Goal: Information Seeking & Learning: Compare options

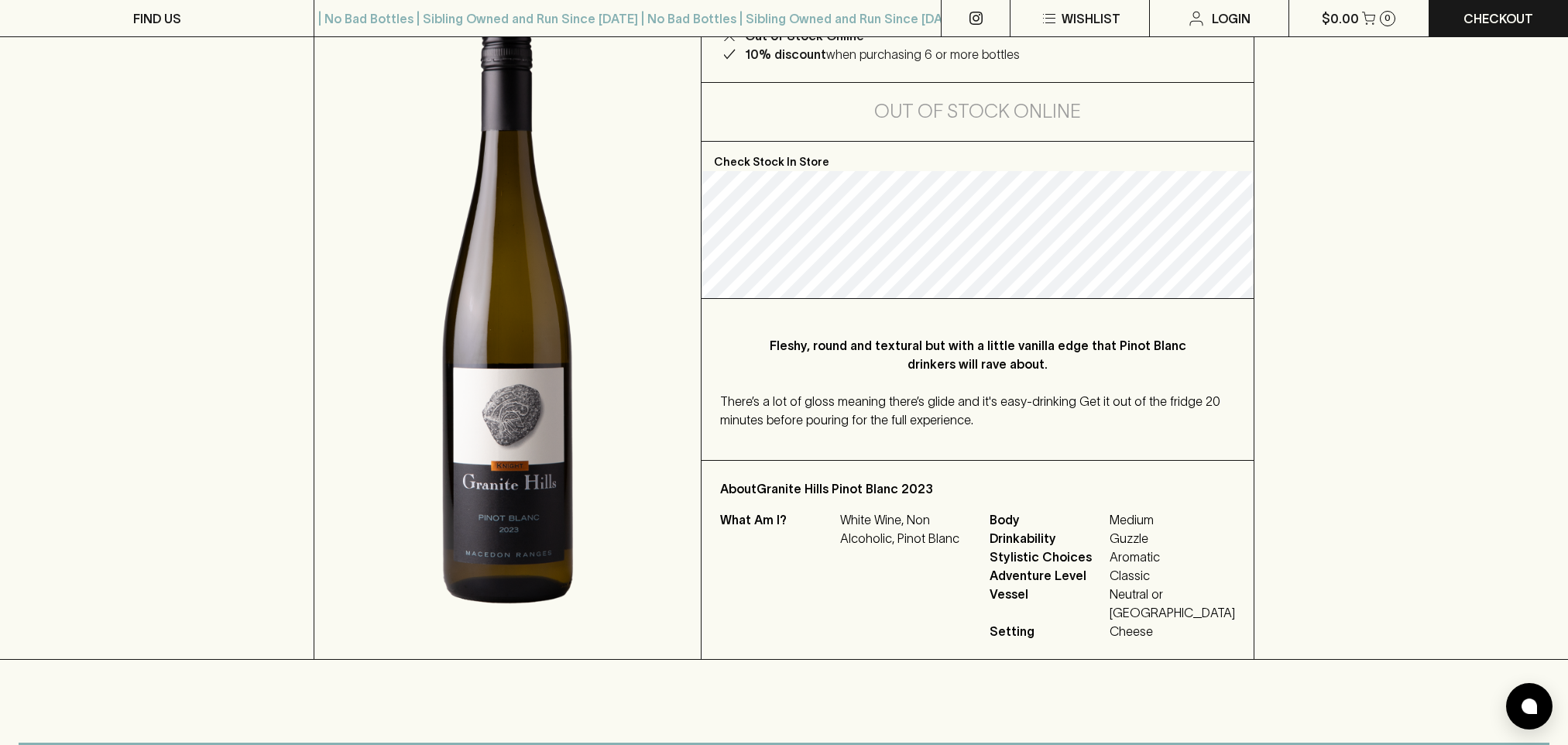
scroll to position [232, 0]
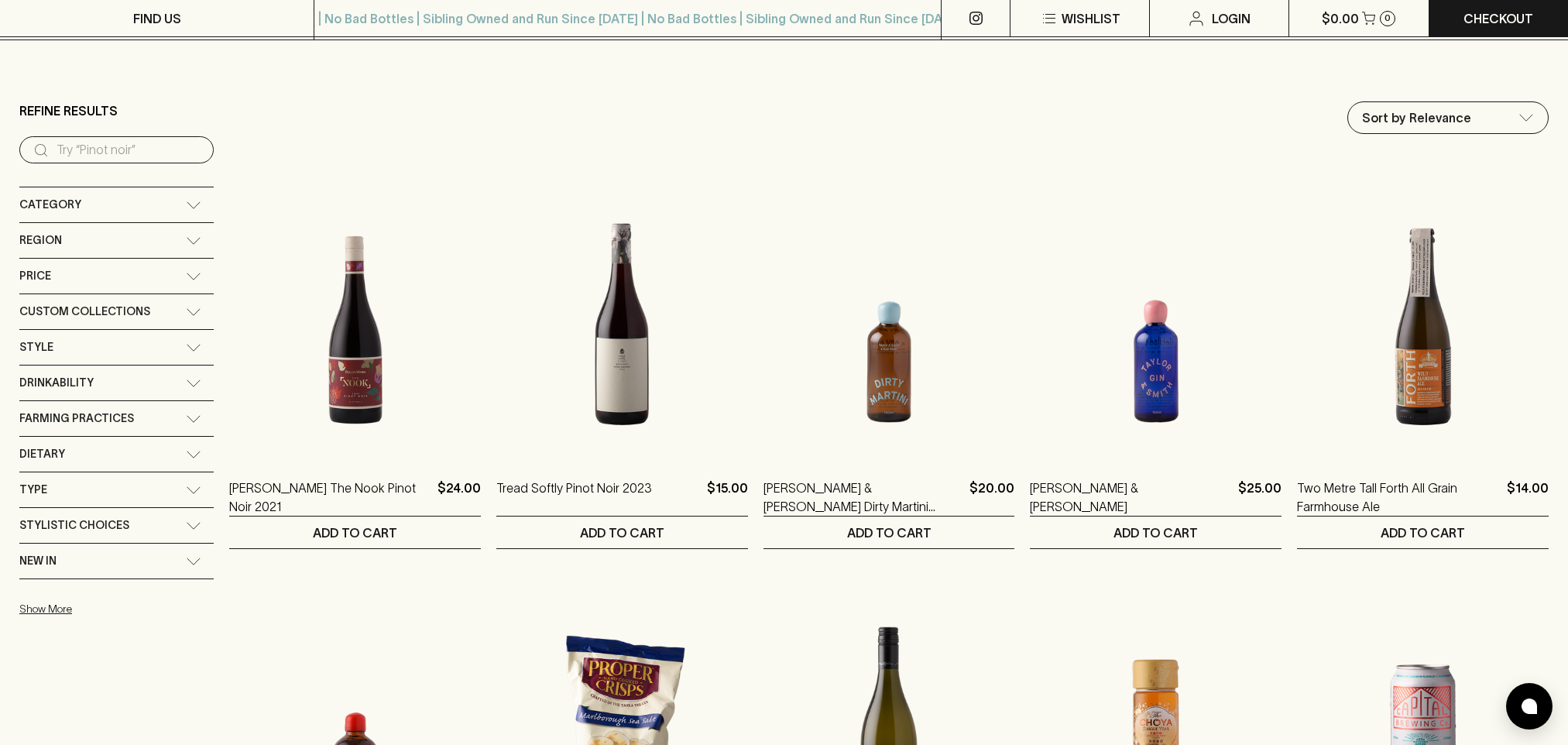
scroll to position [387, 0]
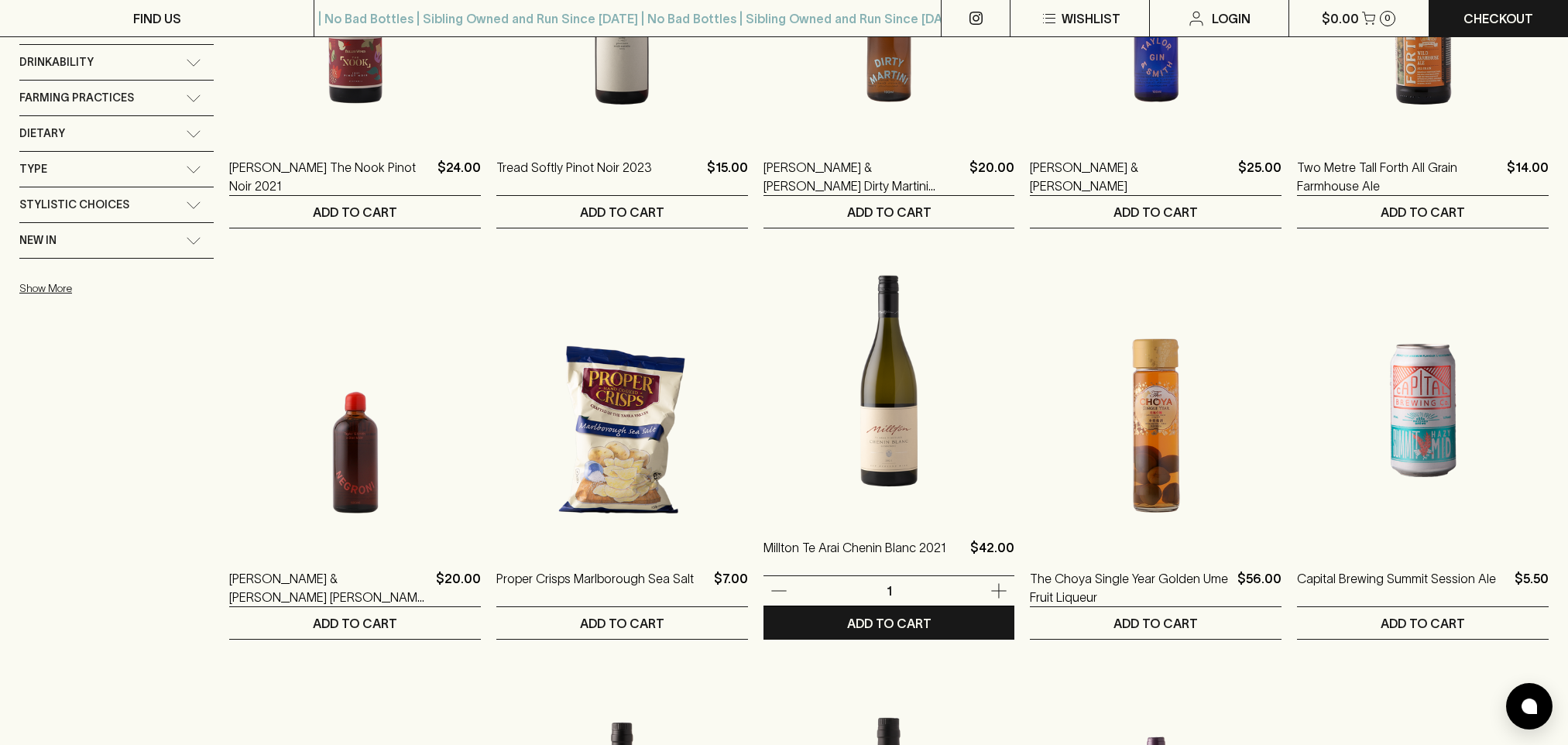
click at [864, 466] on img at bounding box center [889, 379] width 252 height 271
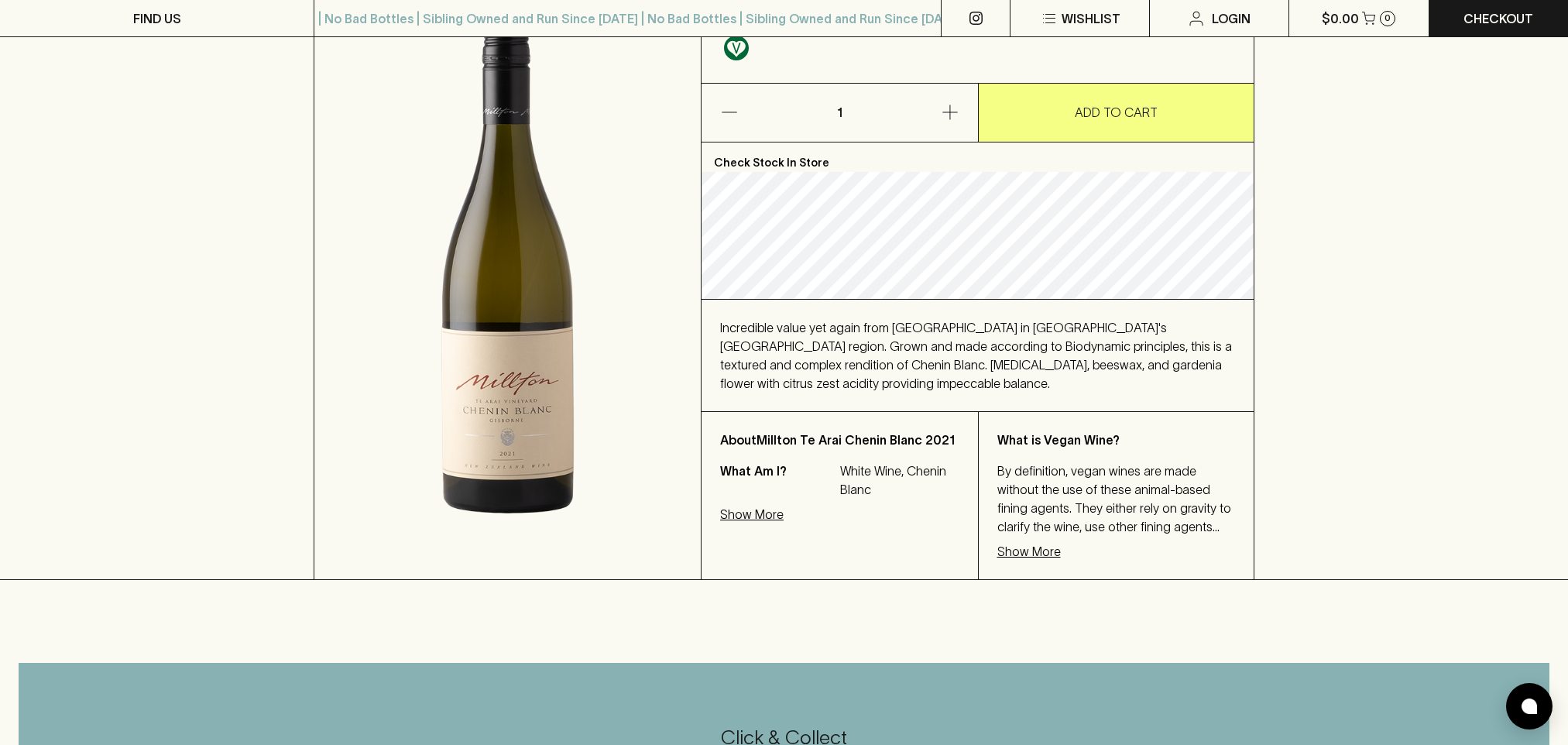
scroll to position [232, 0]
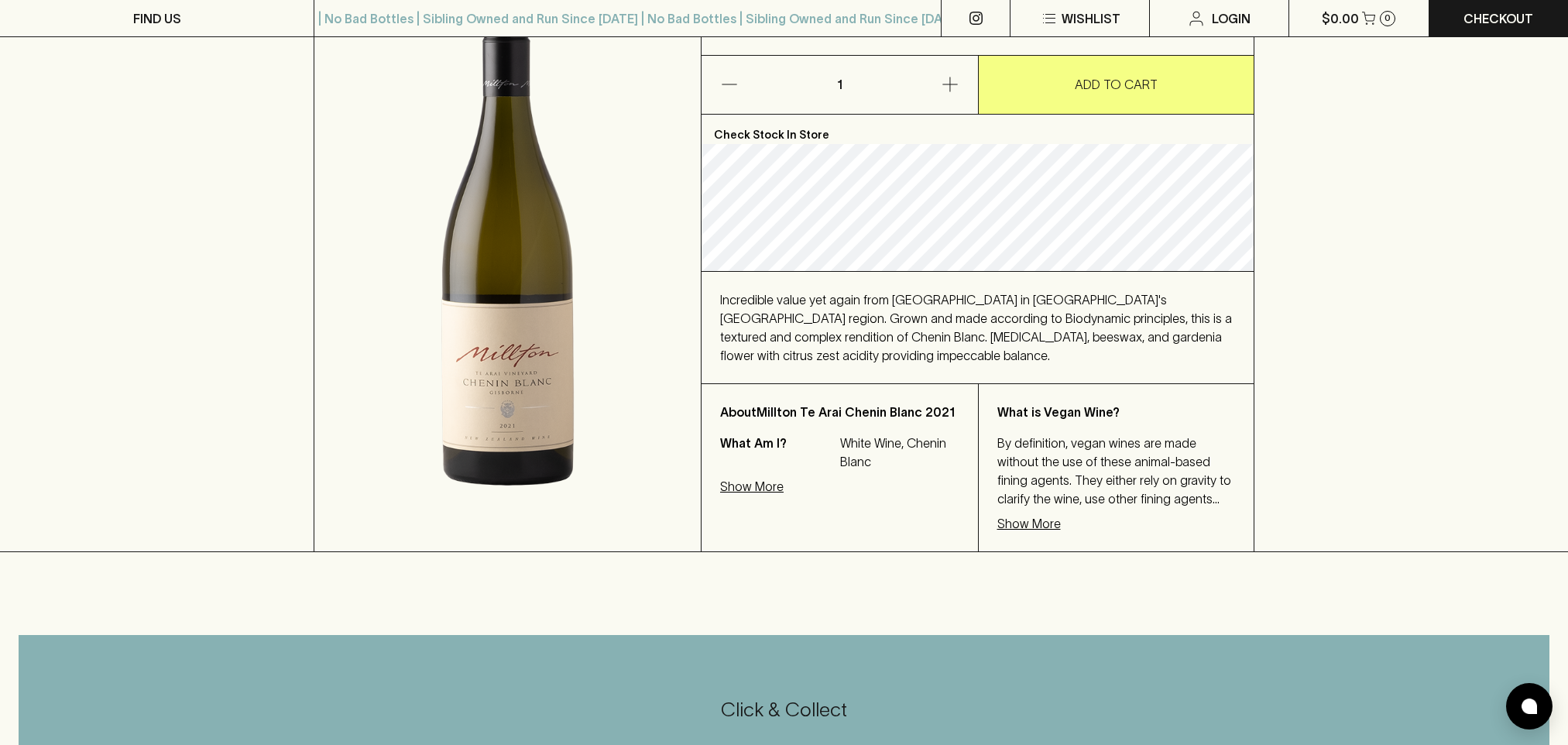
click at [769, 477] on p "Show More" at bounding box center [752, 486] width 64 height 19
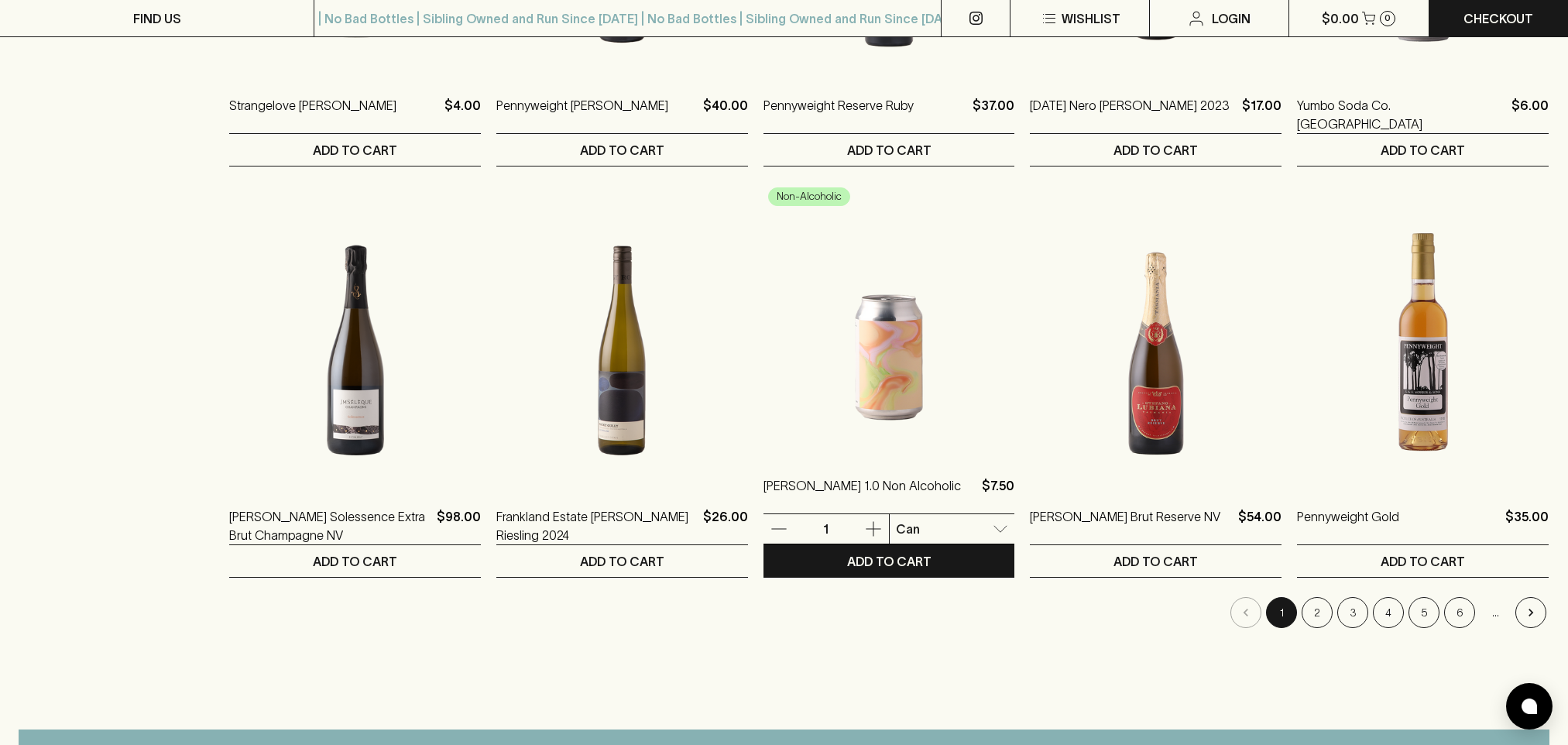
scroll to position [1317, 0]
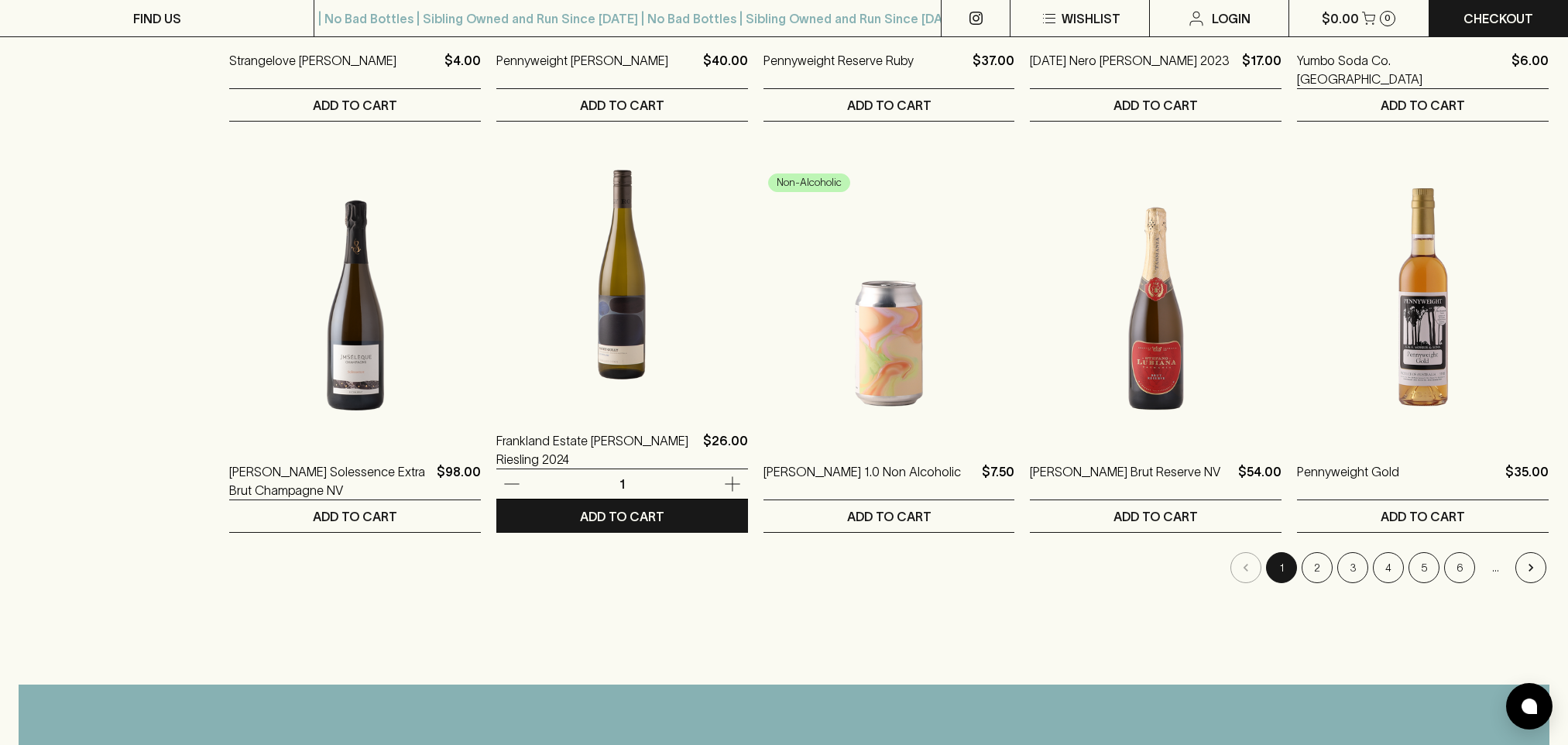
click at [617, 373] on img at bounding box center [622, 272] width 252 height 271
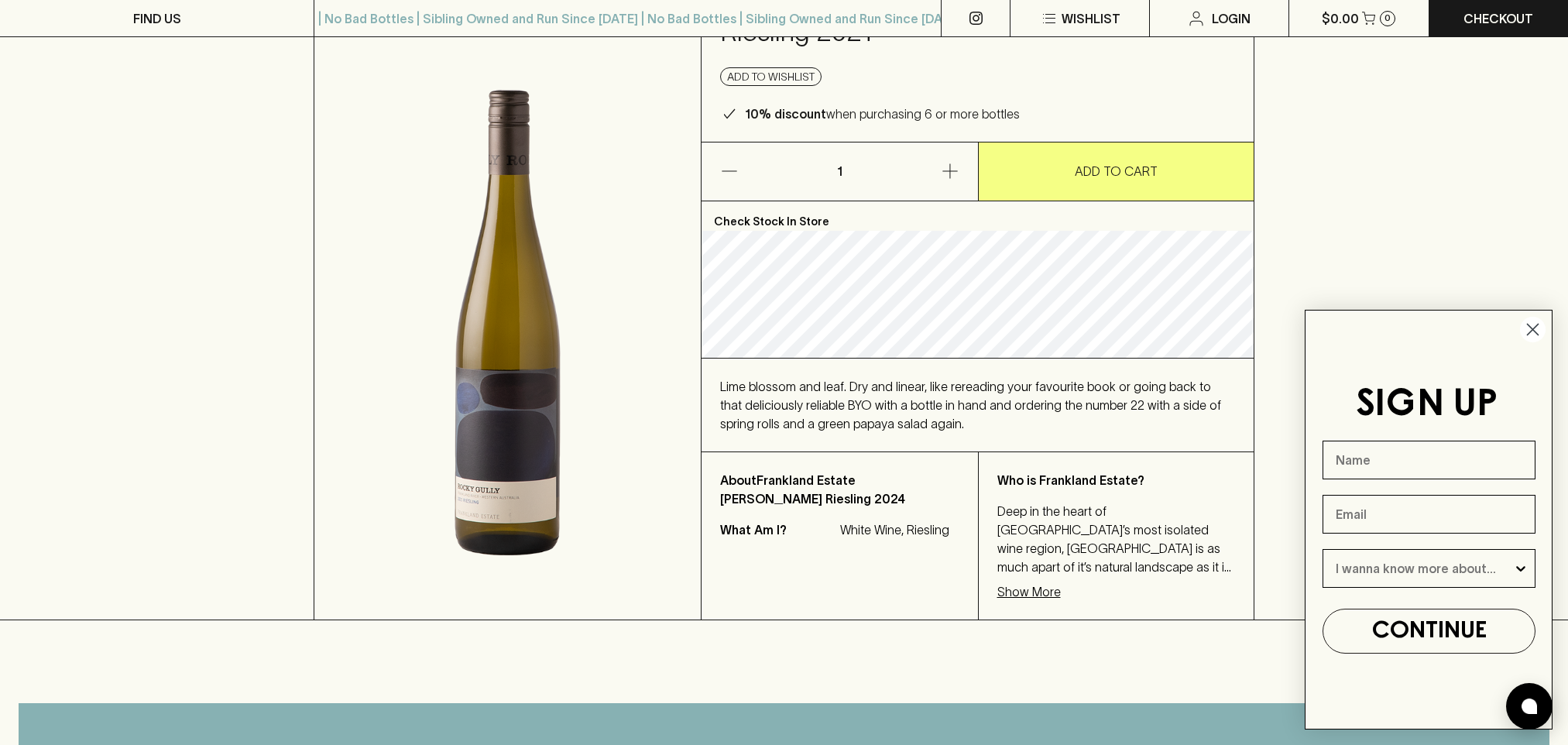
scroll to position [155, 0]
